Goal: Complete application form

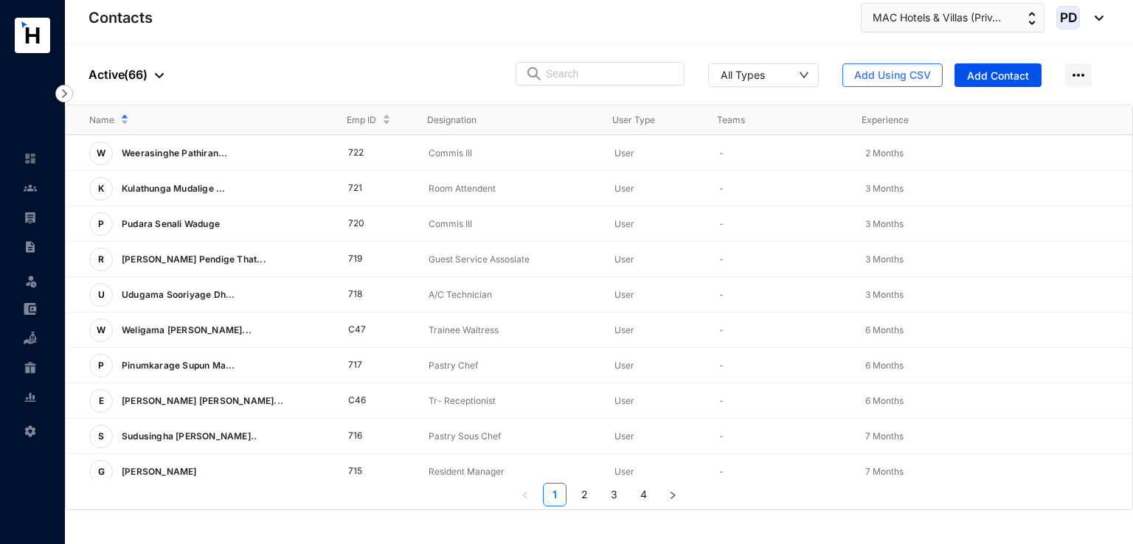
scroll to position [360, 0]
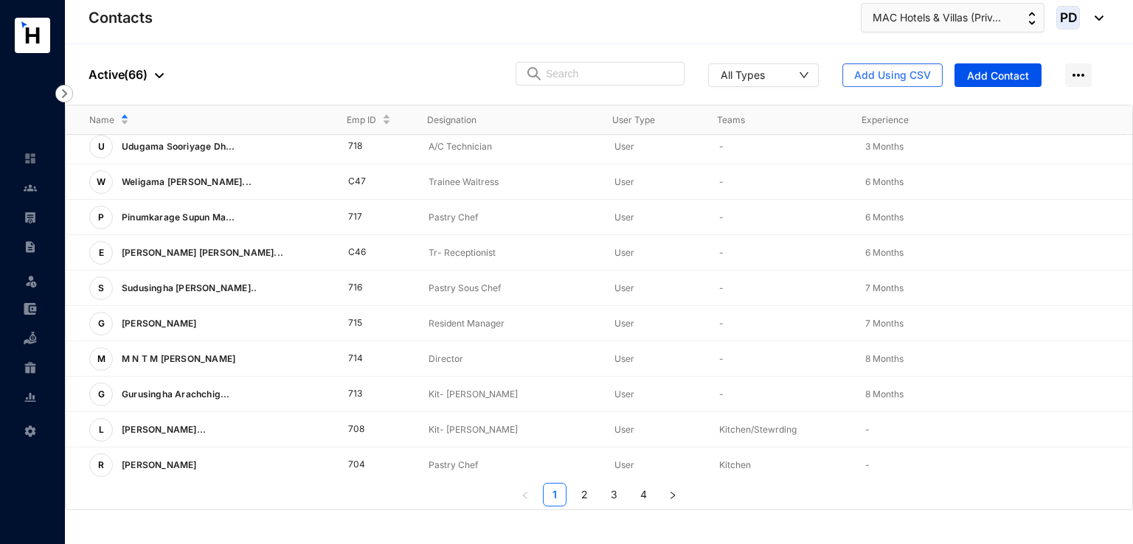
drag, startPoint x: 1132, startPoint y: 378, endPoint x: 1132, endPoint y: 311, distance: 67.1
click at [1132, 319] on div "Name Emp ID Designation User Type Teams Experience K Kodithuwakku Arachch... 72…" at bounding box center [599, 308] width 1068 height 406
drag, startPoint x: 1132, startPoint y: 311, endPoint x: 1132, endPoint y: 134, distance: 177.0
click at [1132, 134] on div "Name Emp ID Designation User Type Teams Experience K Kodithuwakku Arachch... 72…" at bounding box center [599, 308] width 1068 height 406
click at [1132, 232] on div "Name Emp ID Designation User Type Teams Experience K Kodithuwakku Arachch... 72…" at bounding box center [599, 308] width 1068 height 406
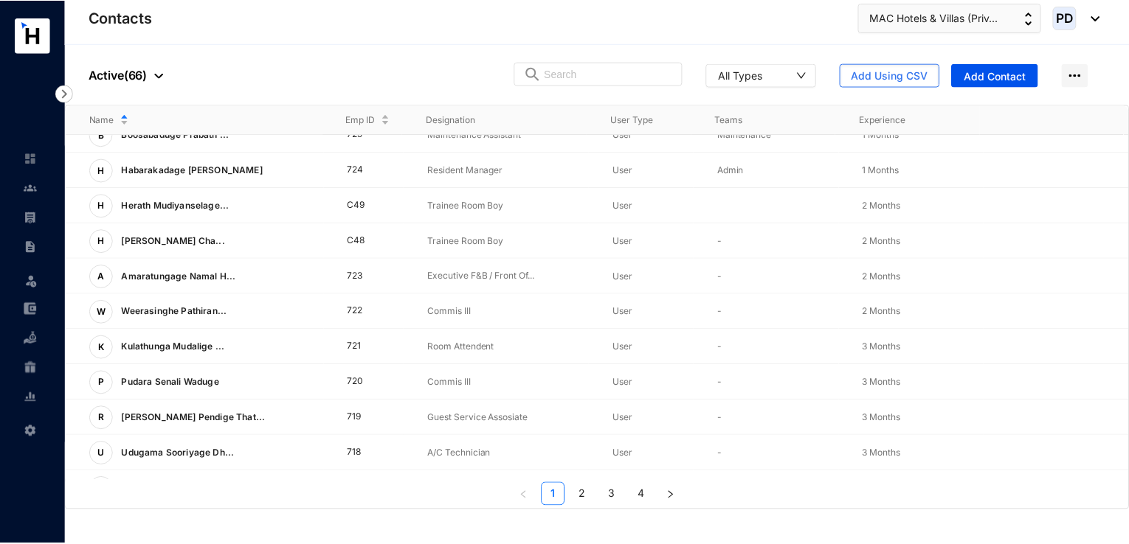
scroll to position [0, 0]
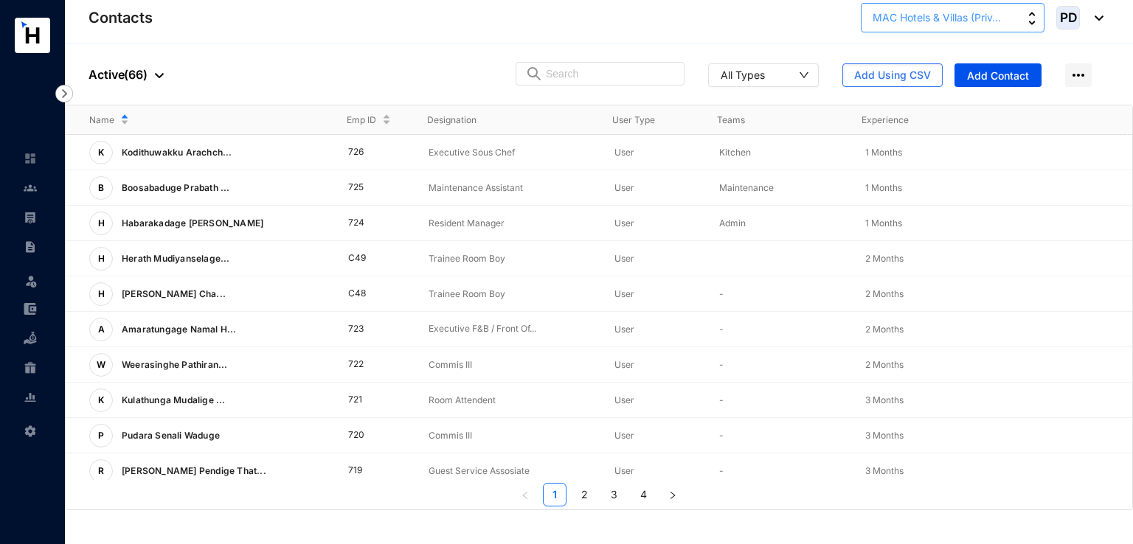
click at [1039, 25] on button "MAC Hotels & Villas (Priv..." at bounding box center [953, 18] width 184 height 30
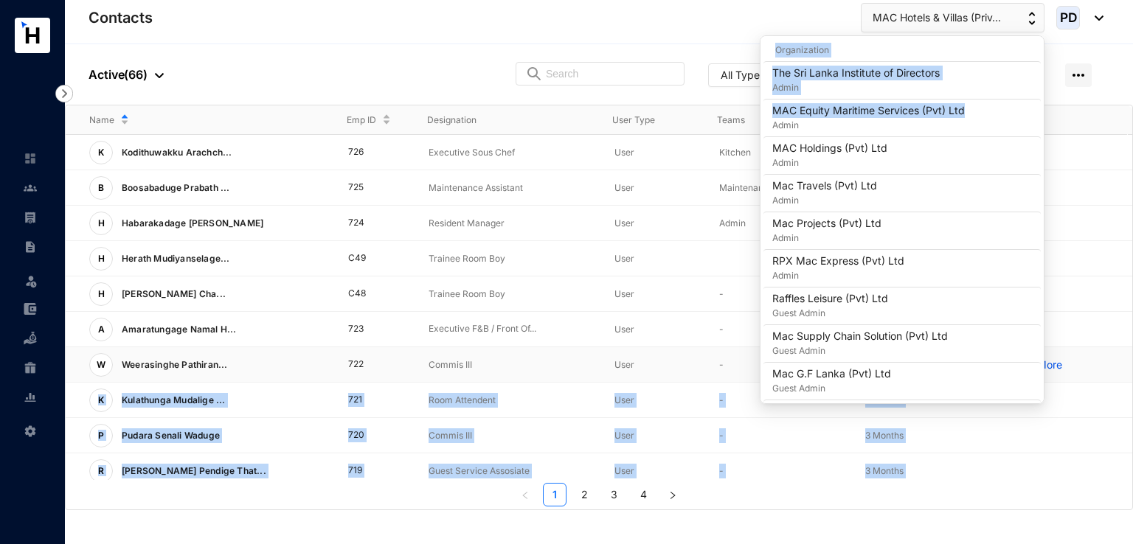
drag, startPoint x: 1039, startPoint y: 104, endPoint x: 1053, endPoint y: 374, distance: 270.3
click at [1053, 374] on body "Contacts Leave Settings Contacts MAC Hotels & Villas (Priv... PD People Active …" at bounding box center [566, 272] width 1133 height 544
click at [1053, 374] on td "View More" at bounding box center [1059, 364] width 145 height 35
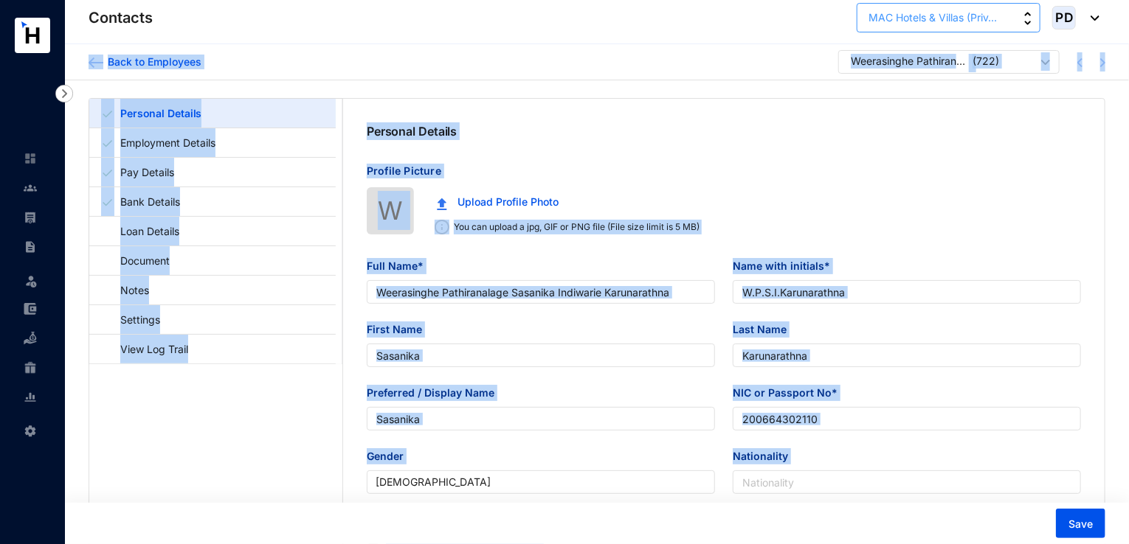
click at [1017, 22] on button "MAC Hotels & Villas (Priv..." at bounding box center [948, 18] width 184 height 30
type input "Weerasinghe Pathiranalage Sasanika Indiwarie Karunarathna"
type input "W.P.S.I.Karunarathna"
type input "Sasanika"
type input "Karunarathna"
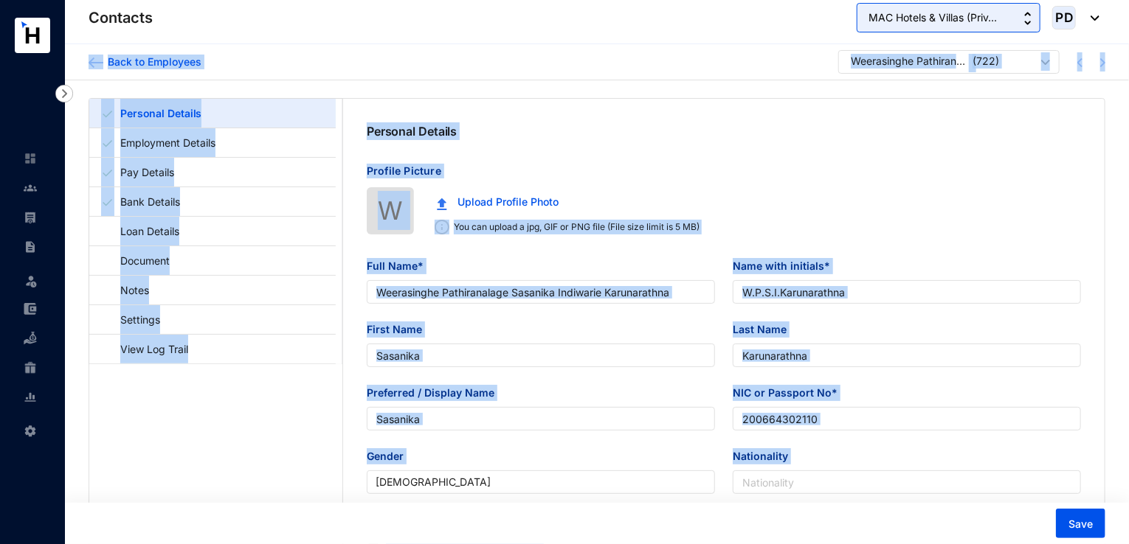
type input "Sasanika"
type input "200664302110"
type input "0717715205"
type input "D 4, [GEOGRAPHIC_DATA], [GEOGRAPHIC_DATA],[GEOGRAPHIC_DATA]."
radio input "true"
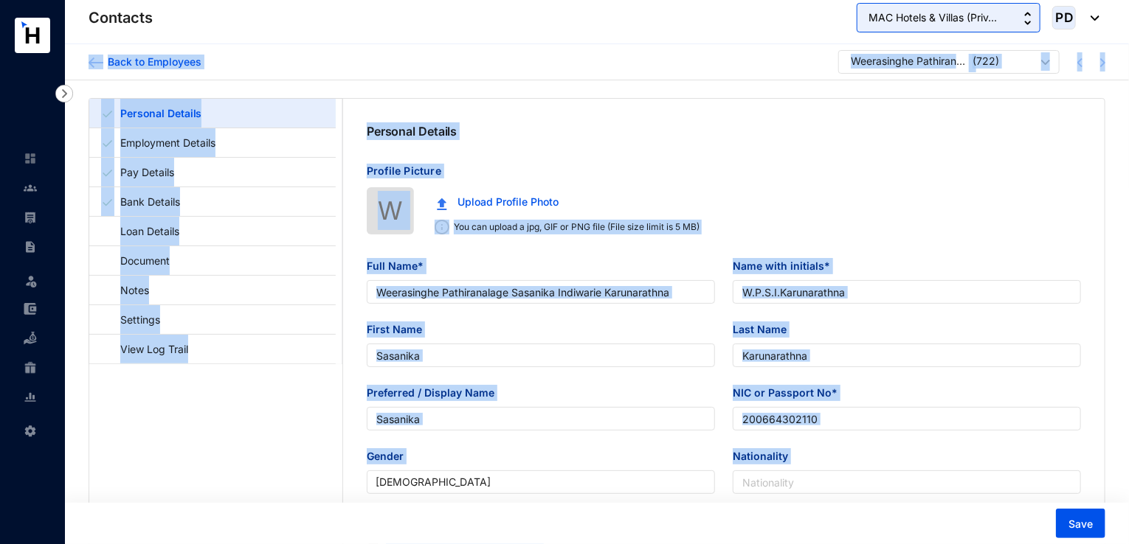
type input "[DATE]"
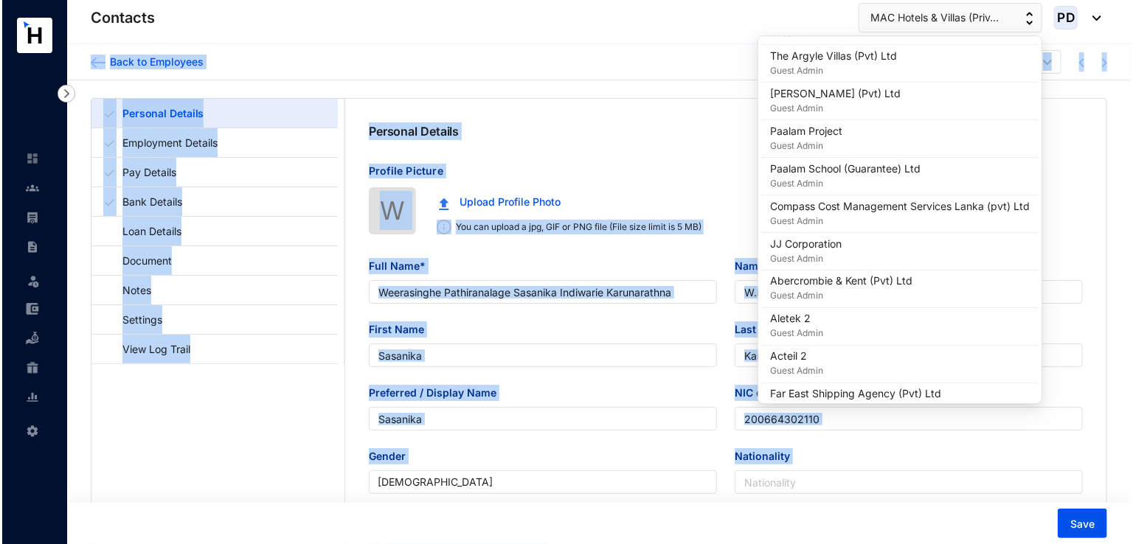
scroll to position [1309, 0]
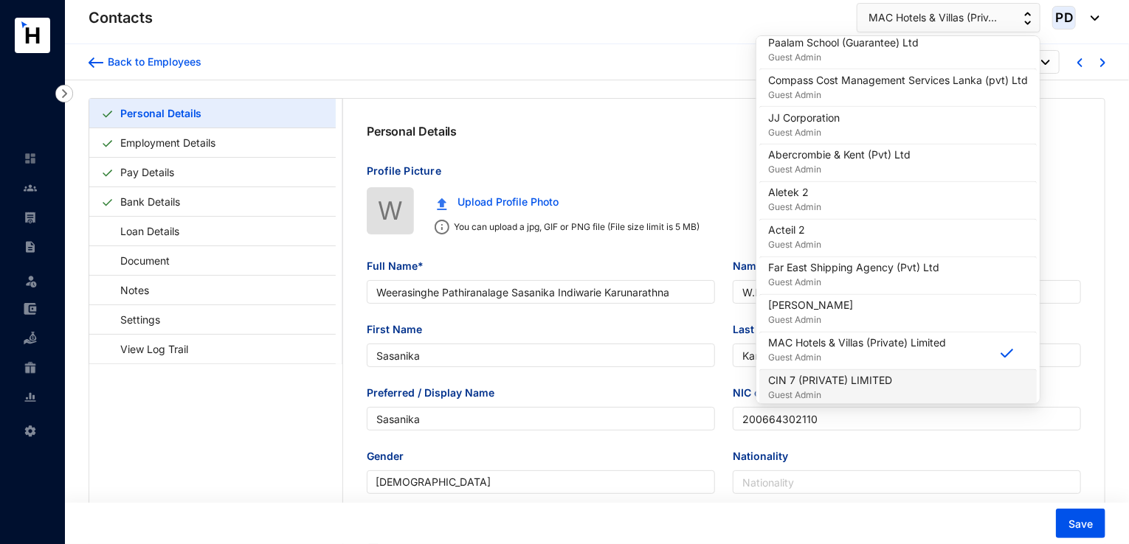
click at [852, 389] on p "Guest Admin" at bounding box center [830, 396] width 124 height 15
